Goal: Information Seeking & Learning: Learn about a topic

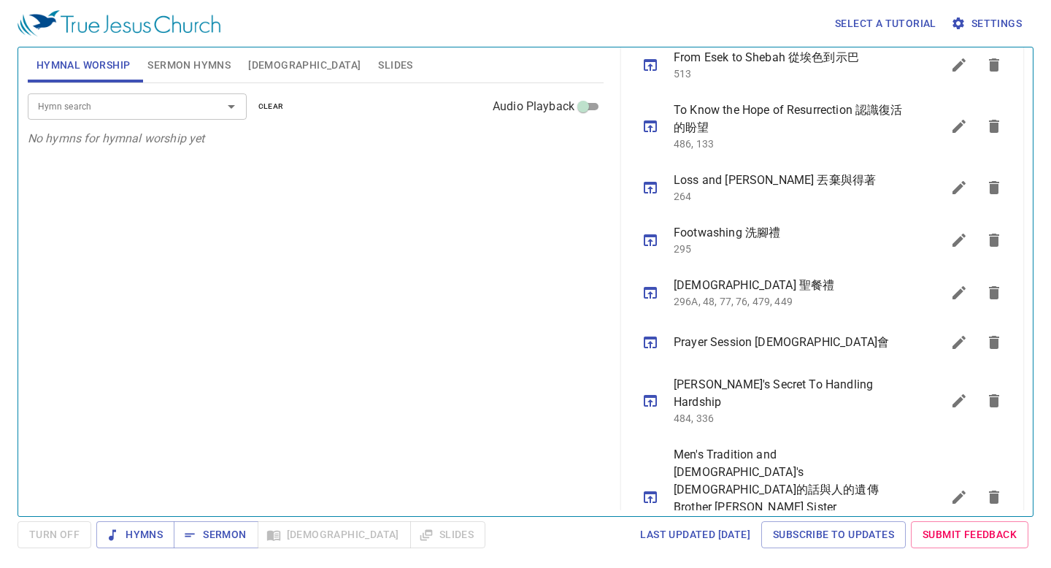
scroll to position [801, 0]
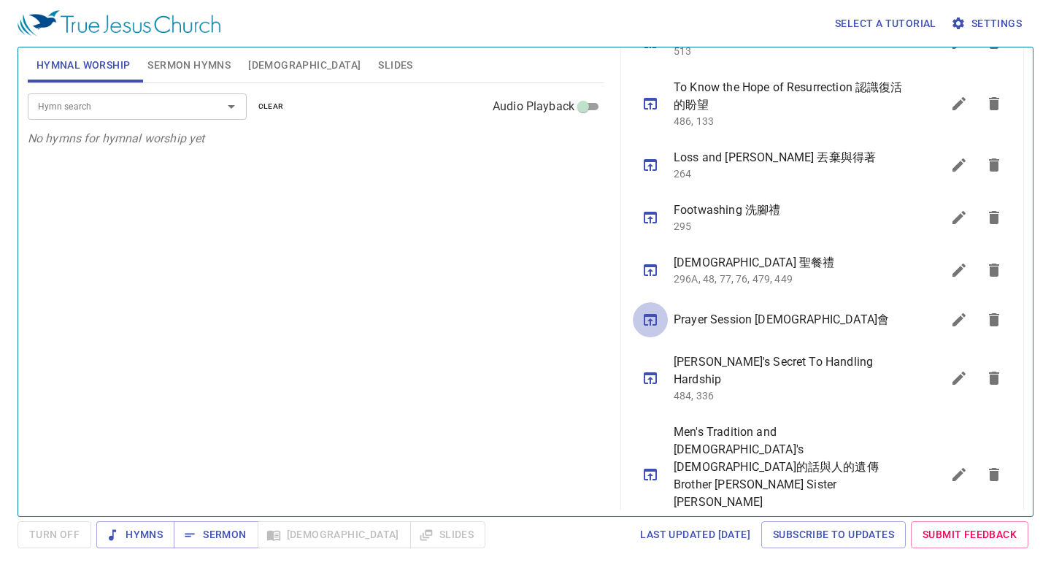
click at [647, 311] on button "sermon lineup list" at bounding box center [650, 319] width 35 height 35
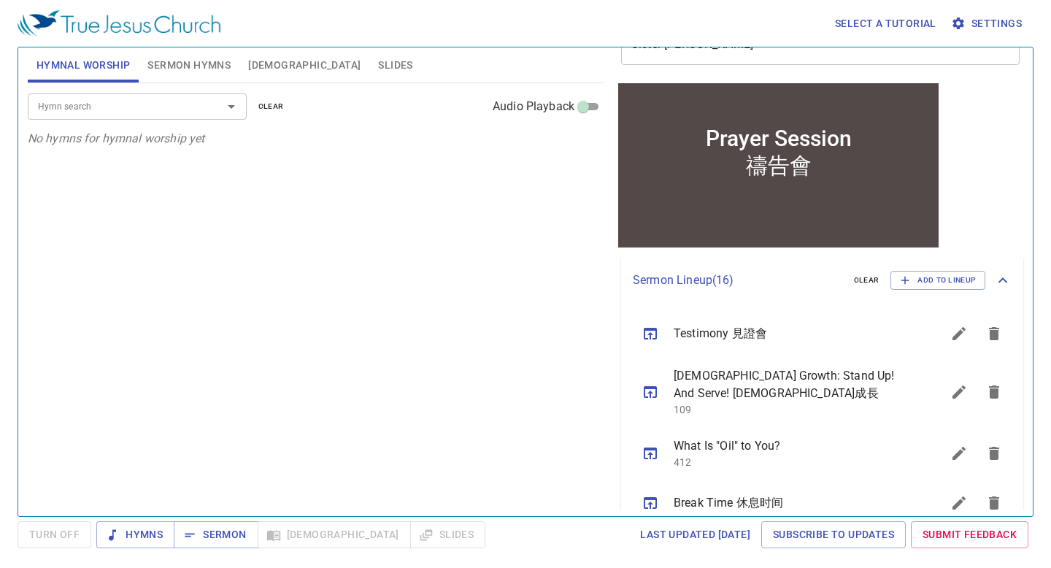
scroll to position [0, 0]
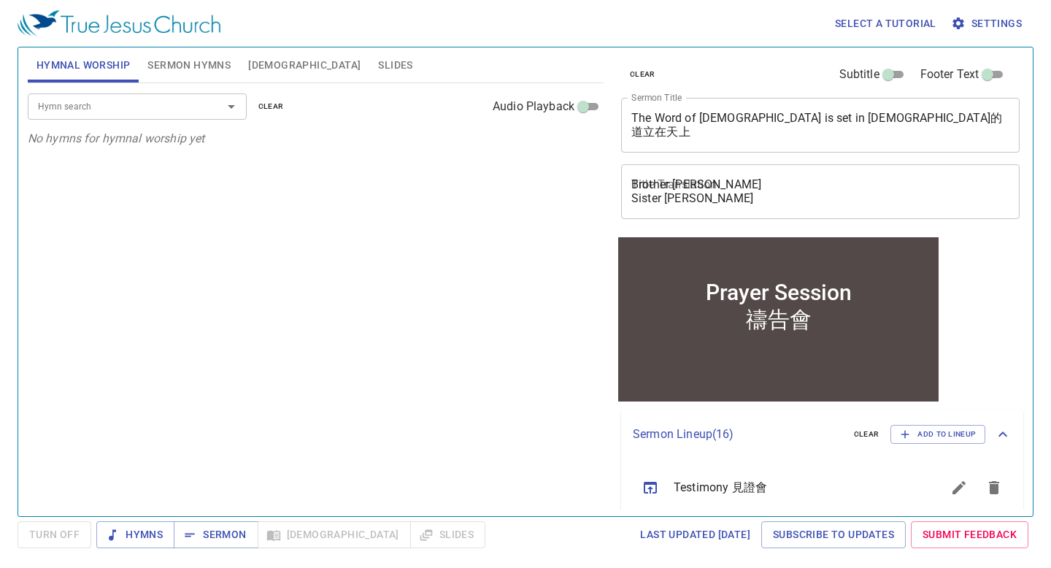
click at [181, 104] on input "Hymn search" at bounding box center [115, 106] width 167 height 17
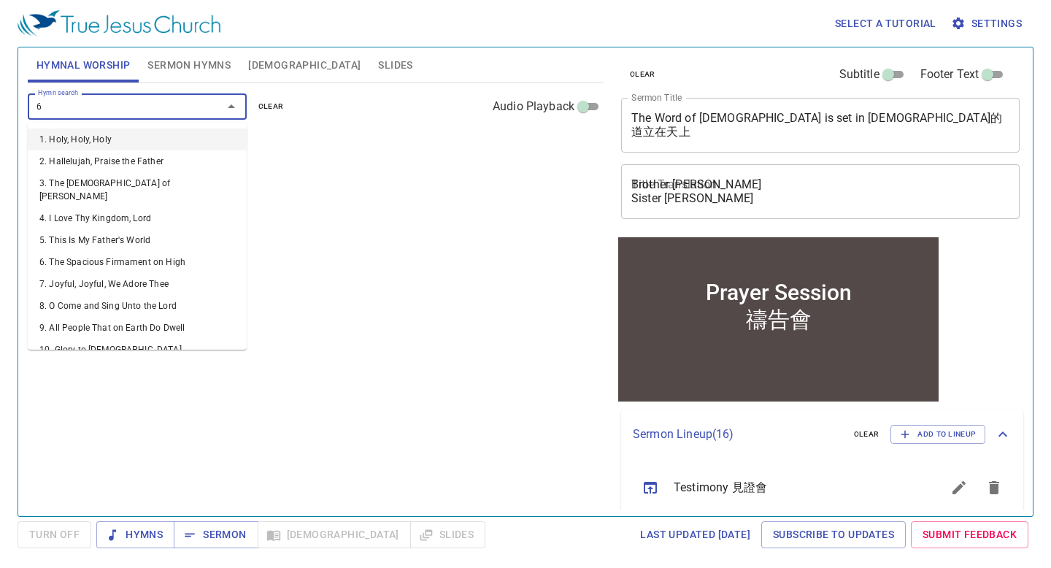
type input "64"
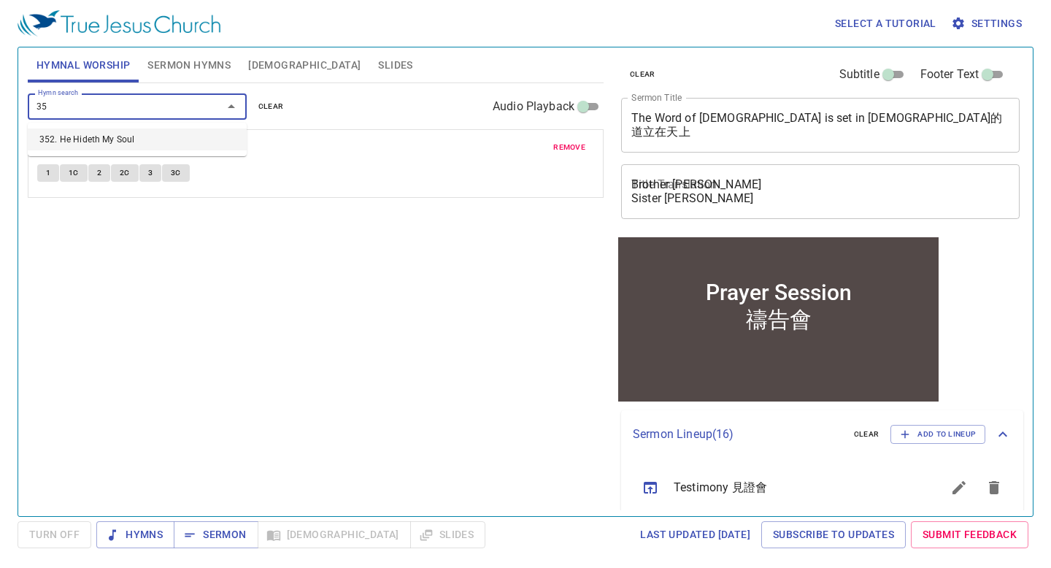
type input "3"
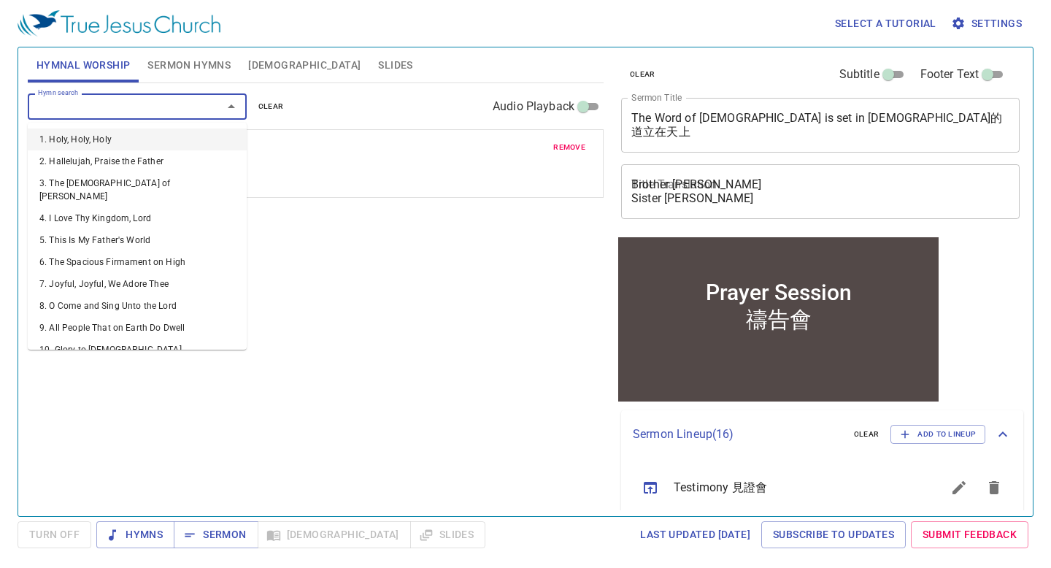
type input "3"
type input "516"
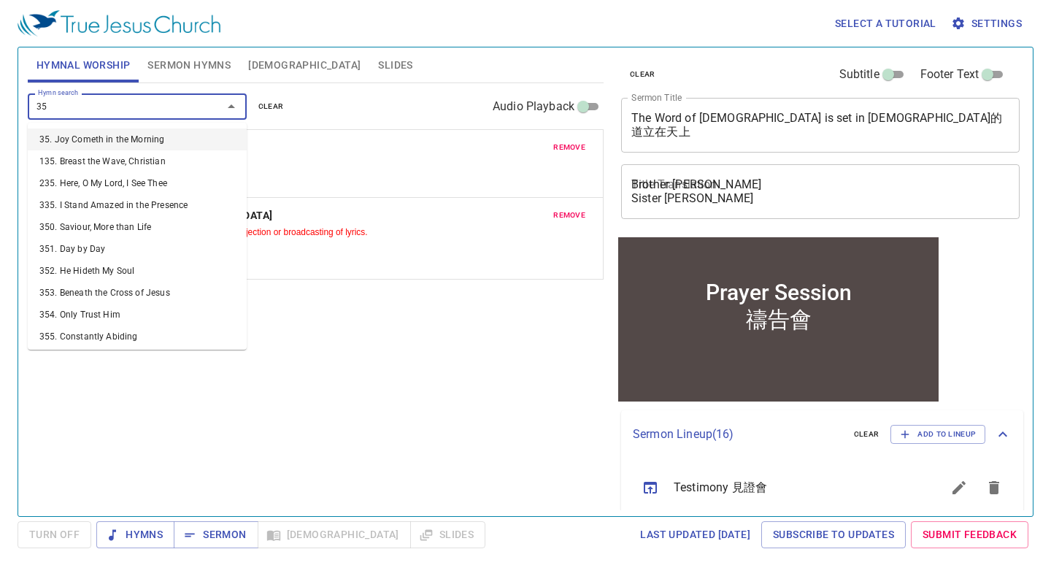
type input "354"
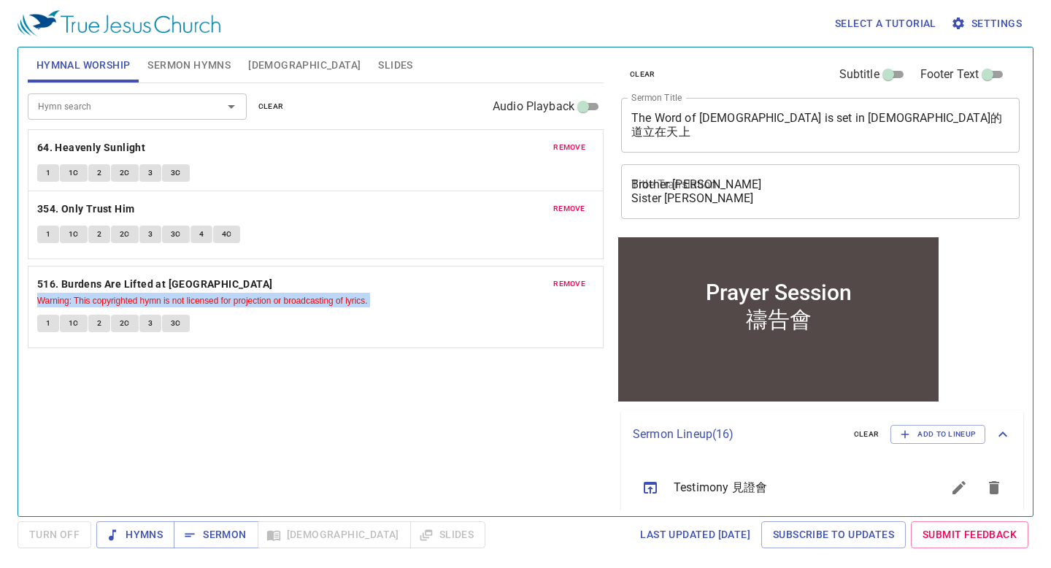
drag, startPoint x: 145, startPoint y: 303, endPoint x: 193, endPoint y: 219, distance: 96.4
click at [195, 217] on div "remove 64. Heavenly Sunlight 1 1C 2 2C 3 3C remove 516. Burdens Are Lifted at C…" at bounding box center [316, 238] width 576 height 218
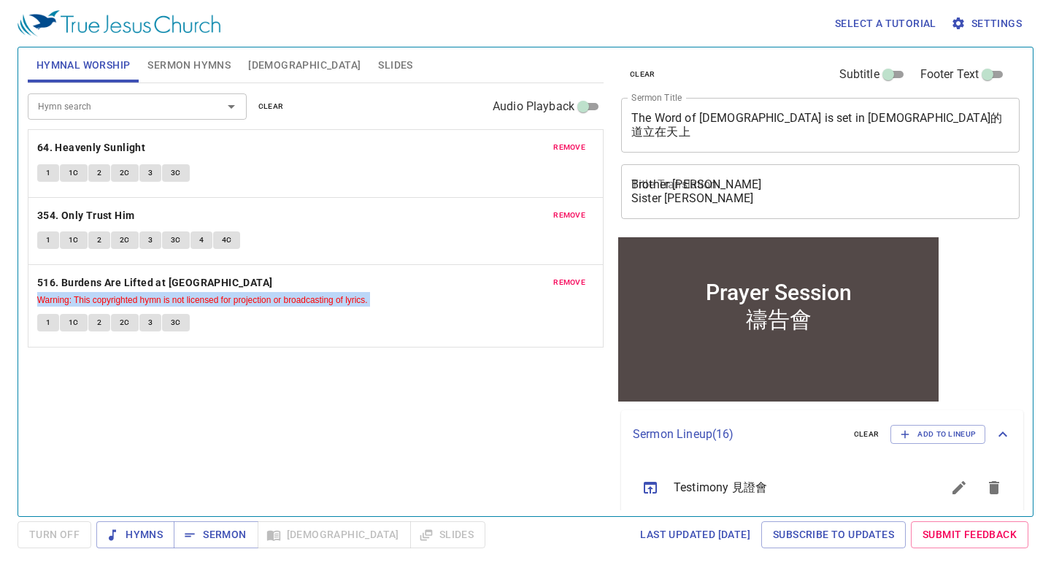
click at [153, 377] on div "Hymn search Hymn search clear Audio Playback remove 64. Heavenly Sunlight 1 1C …" at bounding box center [316, 293] width 576 height 420
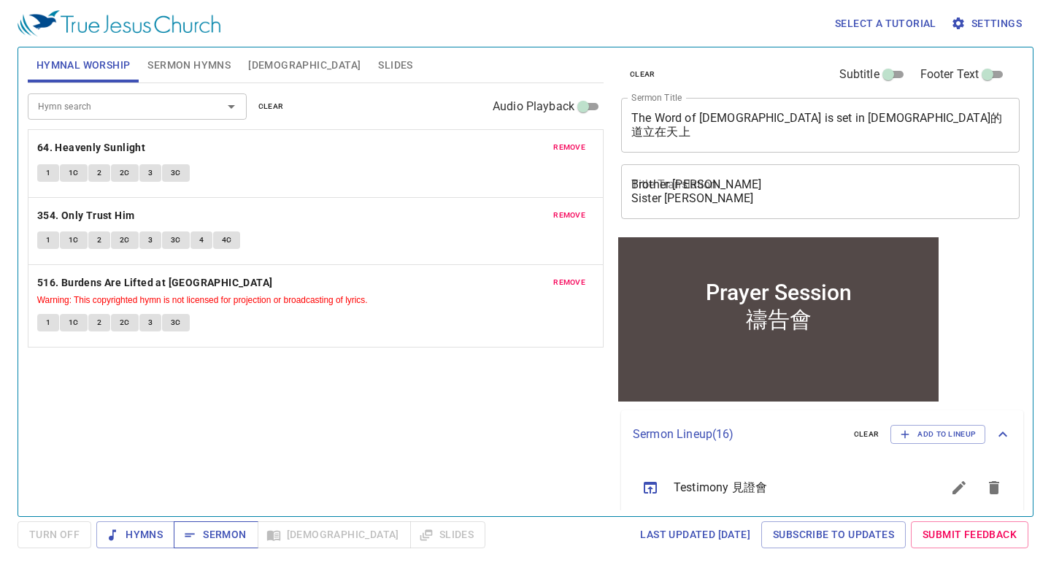
click at [203, 526] on span "Sermon" at bounding box center [215, 534] width 61 height 18
click at [378, 66] on span "Slides" at bounding box center [395, 65] width 34 height 18
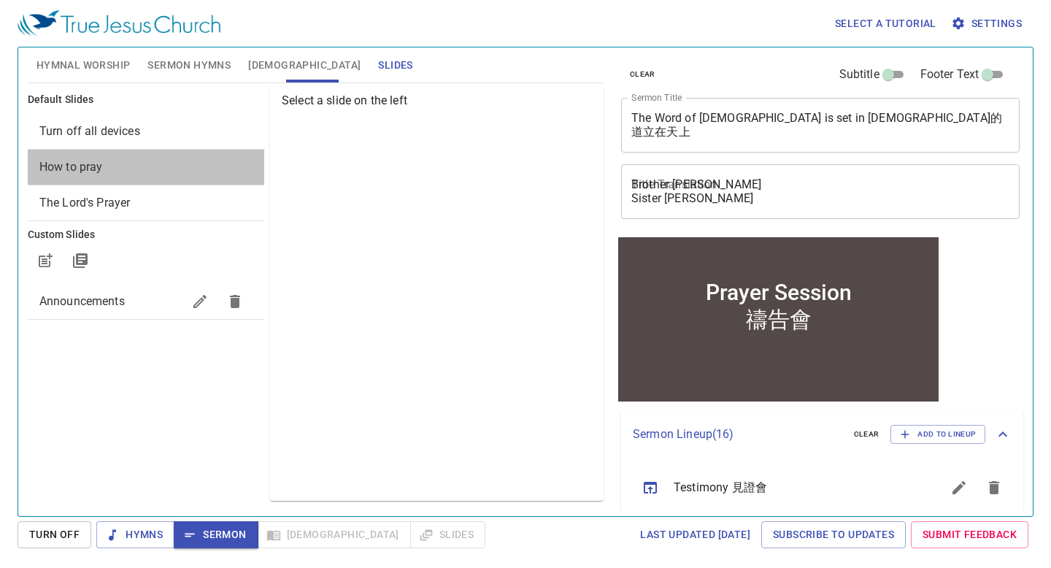
click at [184, 166] on span "How to pray" at bounding box center [145, 167] width 213 height 18
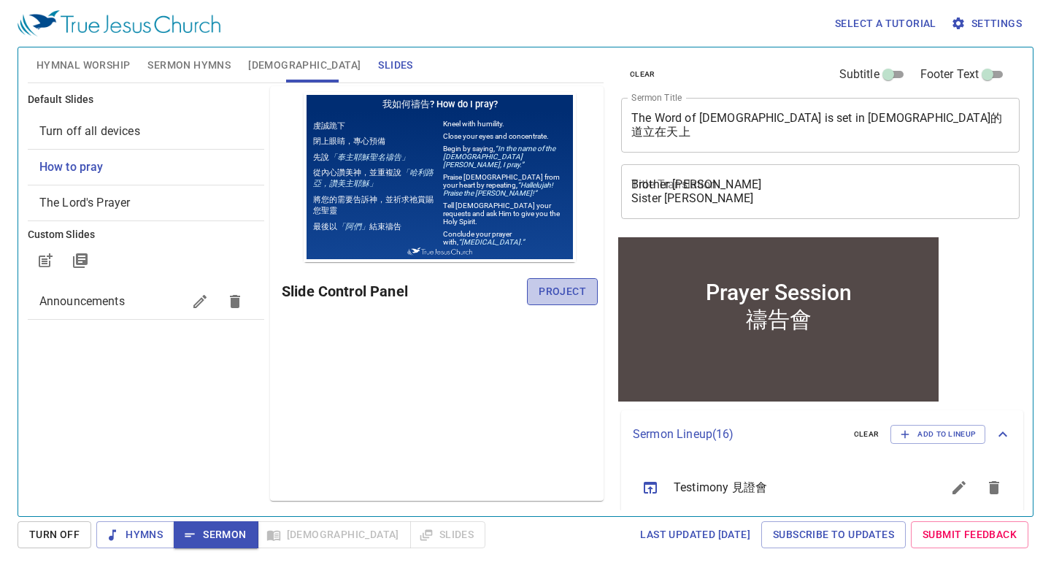
click at [556, 284] on span "Project" at bounding box center [562, 291] width 47 height 18
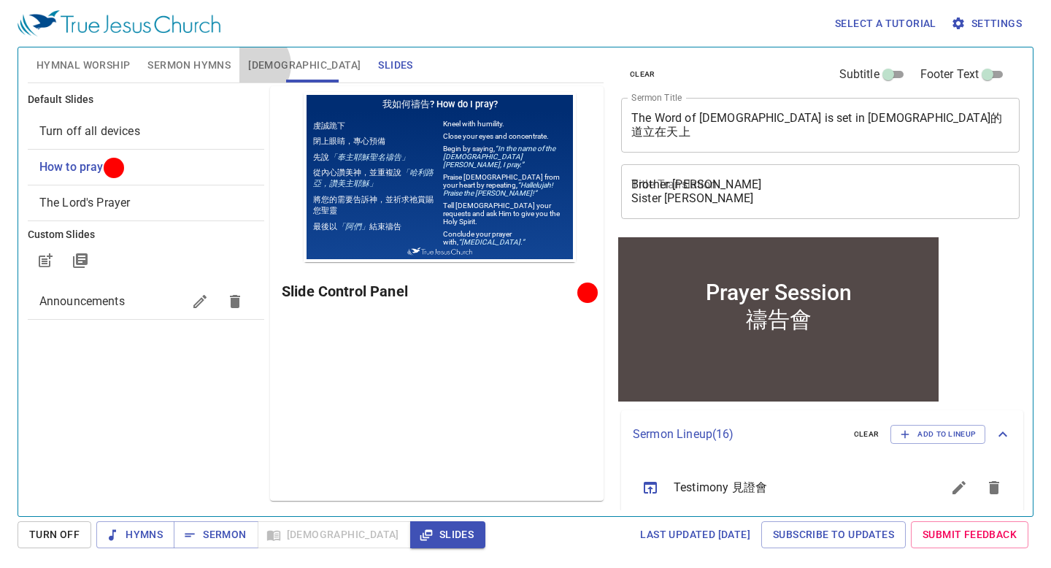
click at [253, 65] on span "[DEMOGRAPHIC_DATA]" at bounding box center [304, 65] width 112 height 18
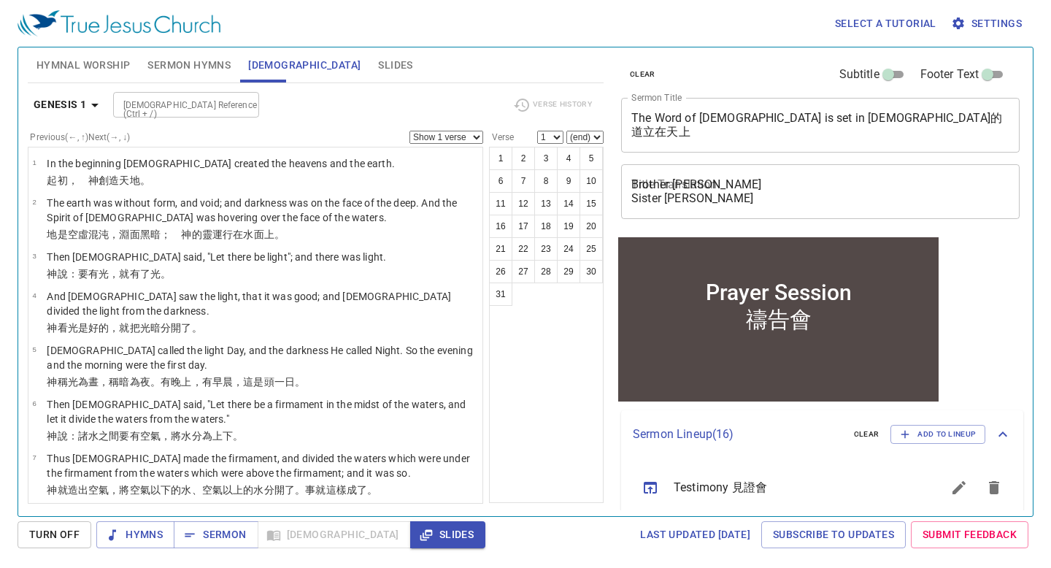
click at [200, 63] on span "Sermon Hymns" at bounding box center [188, 65] width 83 height 18
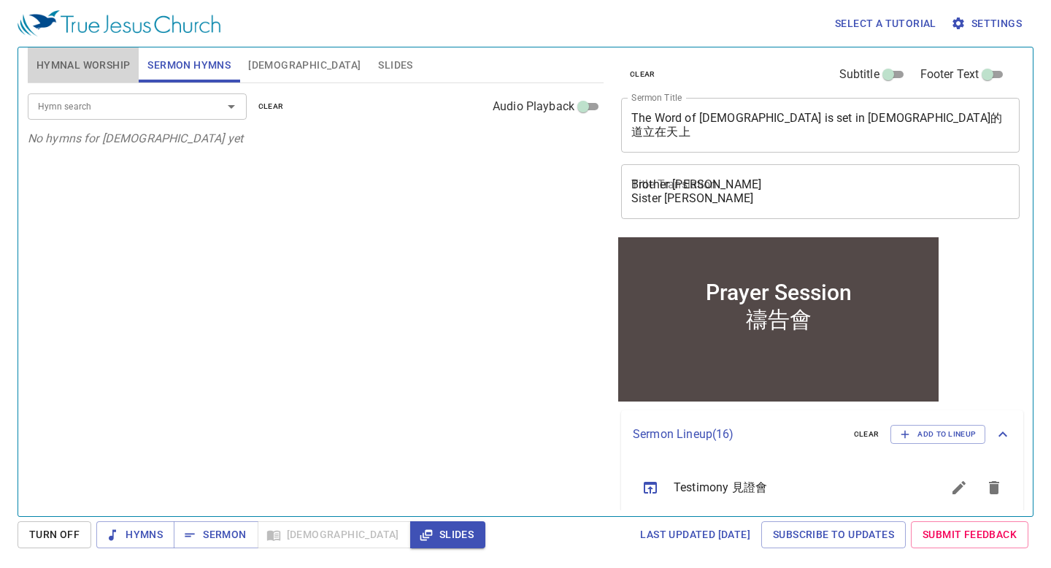
click at [94, 66] on span "Hymnal Worship" at bounding box center [83, 65] width 94 height 18
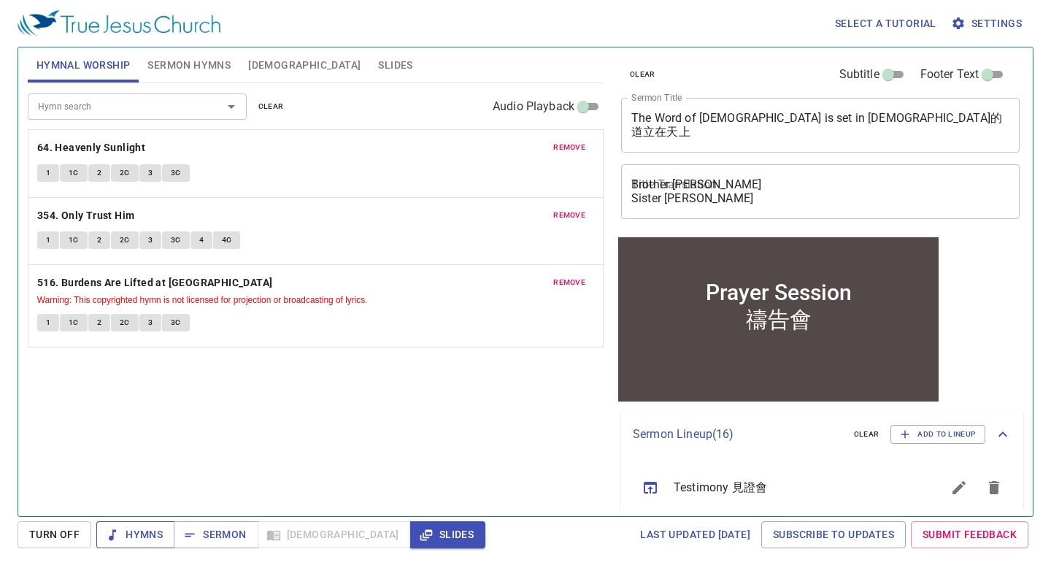
click at [154, 533] on span "Hymns" at bounding box center [135, 534] width 55 height 18
click at [126, 147] on b "64. Heavenly Sunlight" at bounding box center [91, 148] width 108 height 18
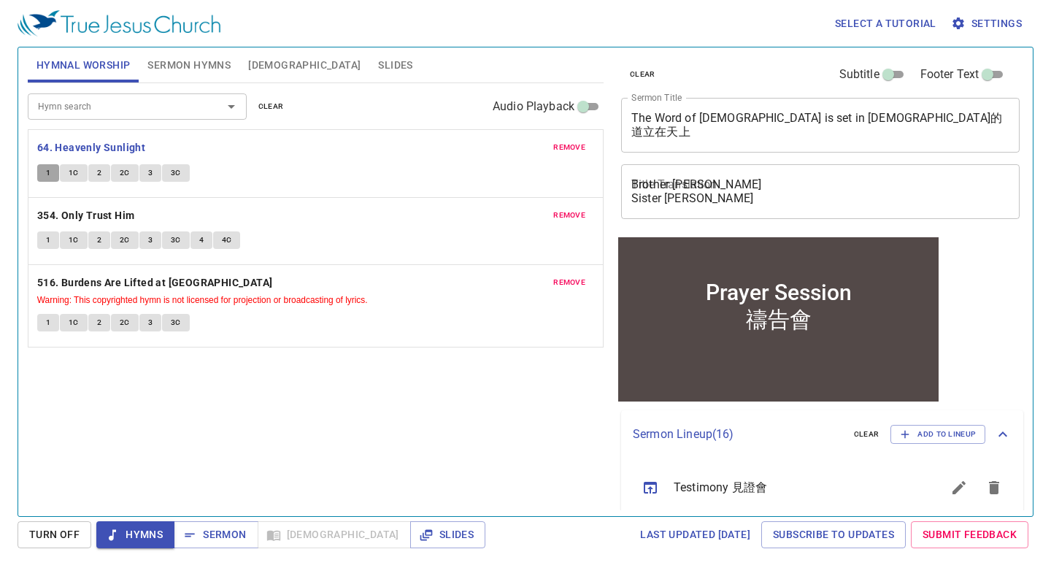
click at [44, 171] on button "1" at bounding box center [48, 173] width 22 height 18
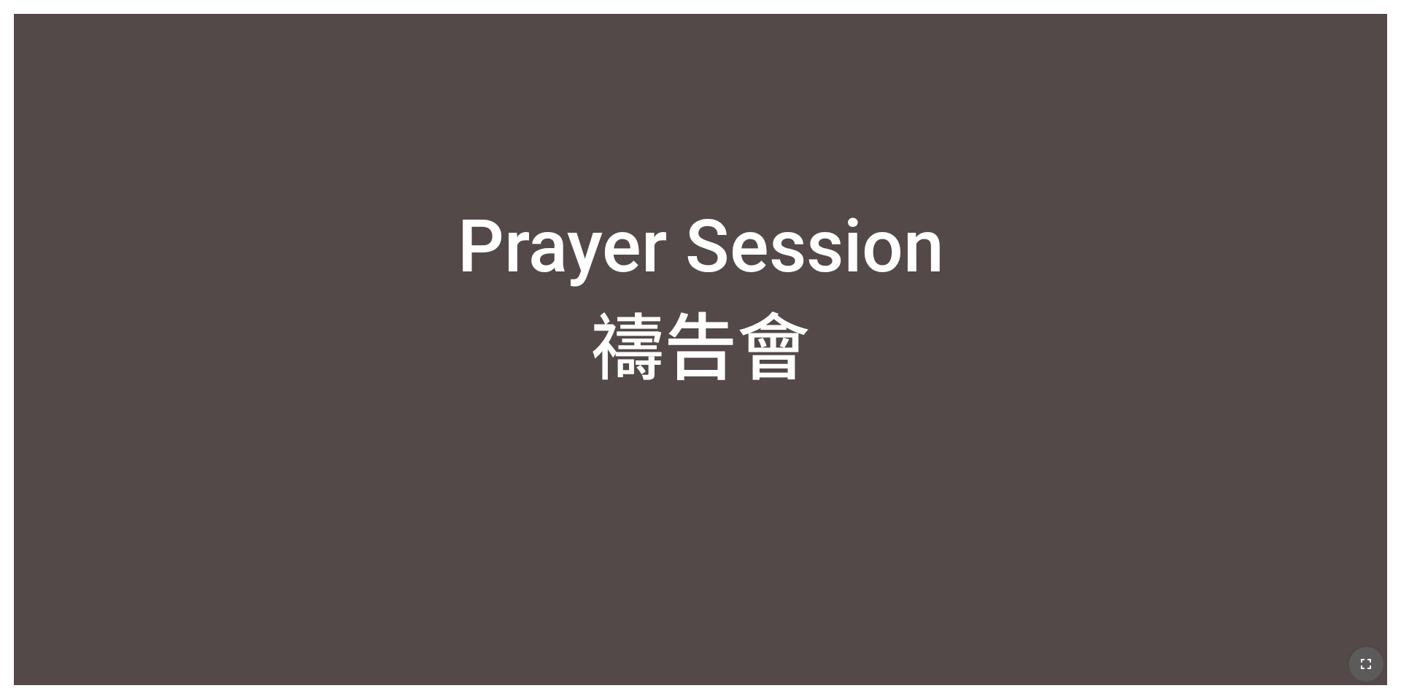
click at [1050, 567] on icon "button" at bounding box center [1366, 664] width 18 height 18
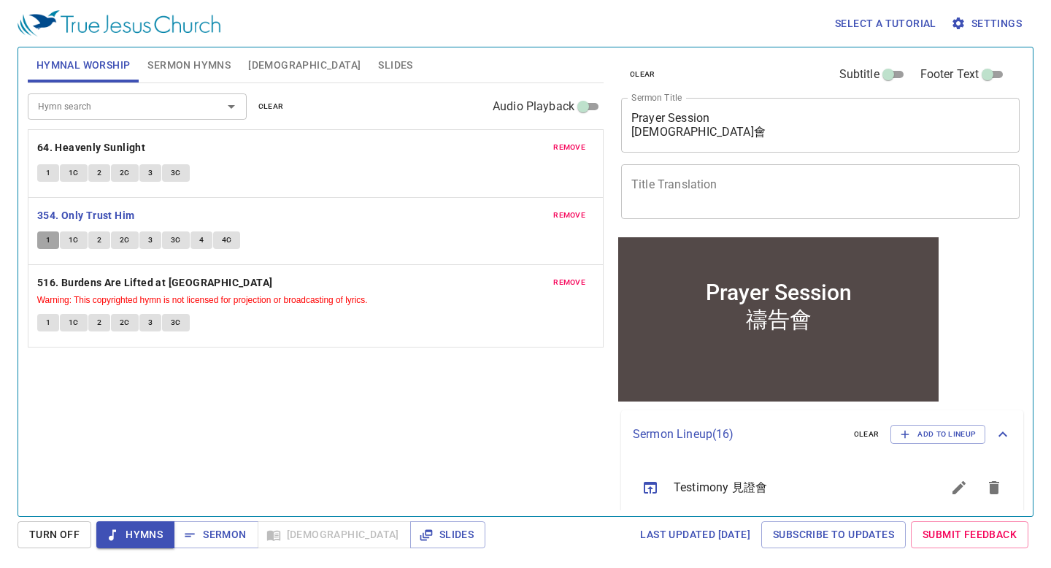
click at [53, 238] on button "1" at bounding box center [48, 240] width 22 height 18
